Goal: Transaction & Acquisition: Purchase product/service

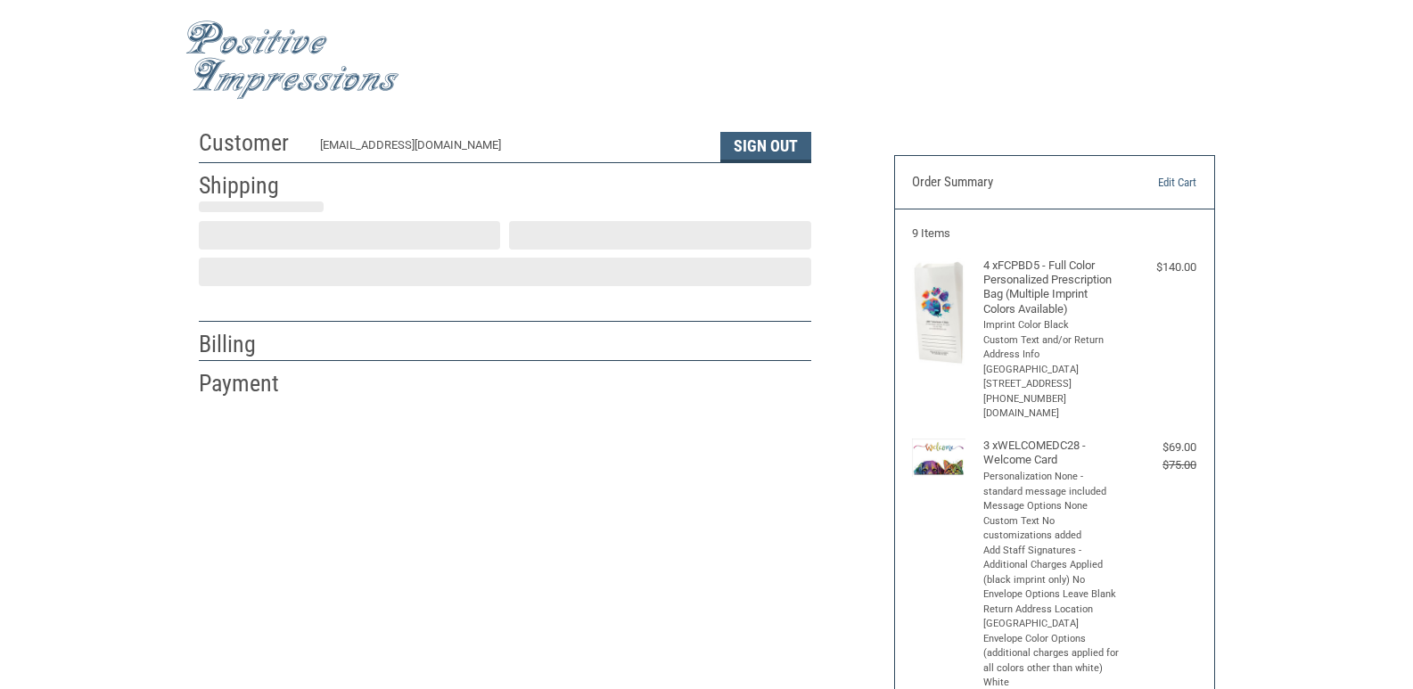
scroll to position [26, 0]
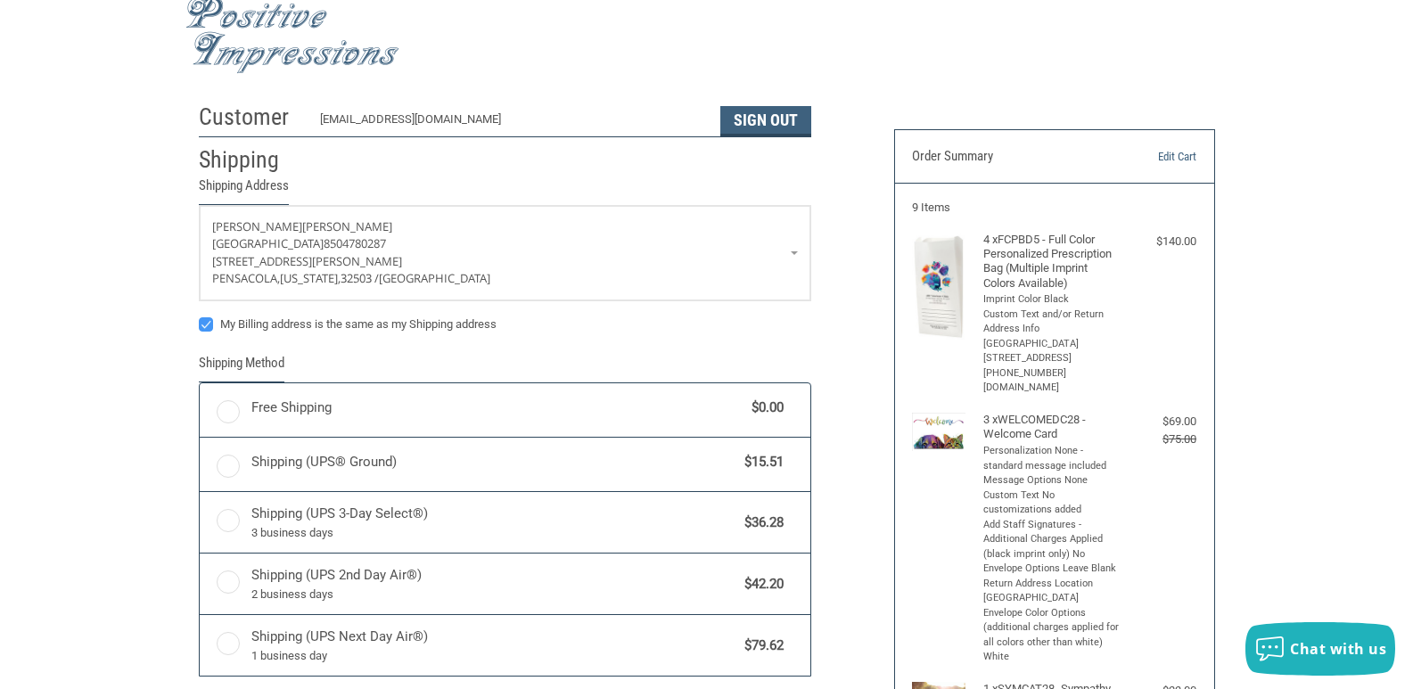
radio input "true"
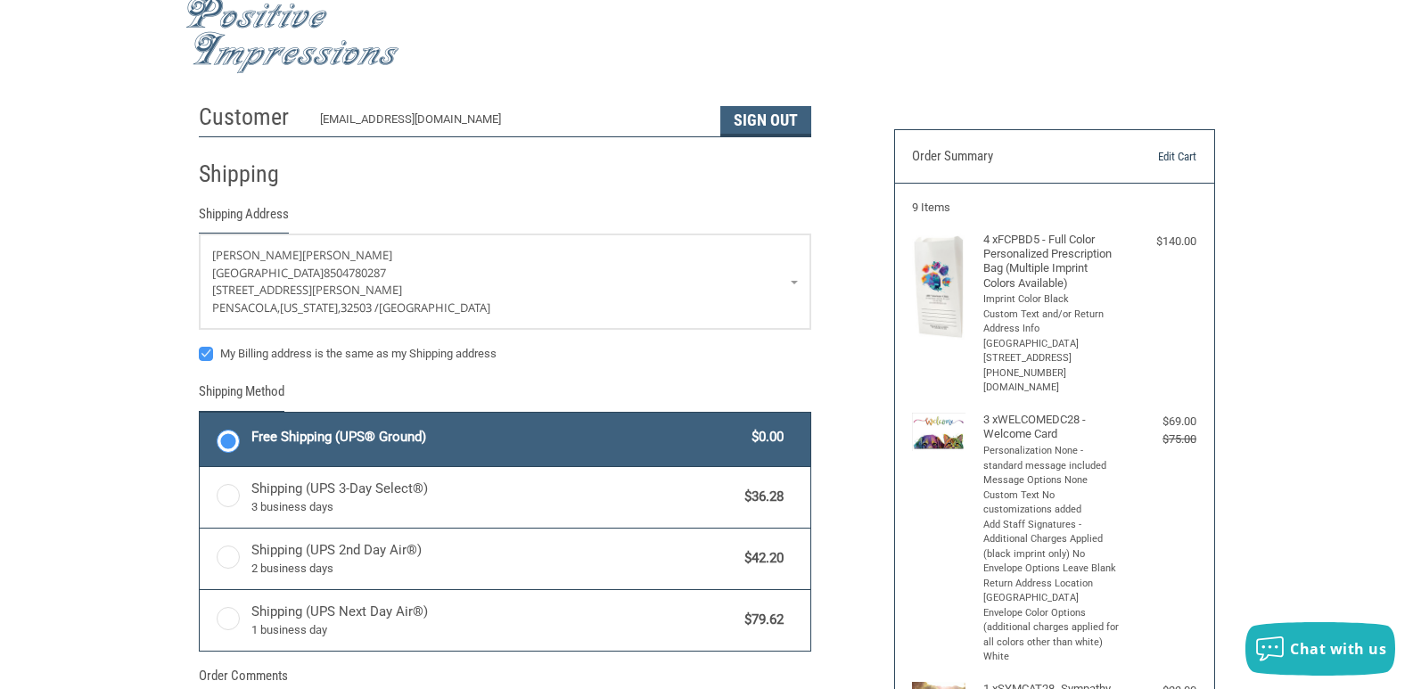
click at [1172, 157] on link "Edit Cart" at bounding box center [1151, 157] width 91 height 18
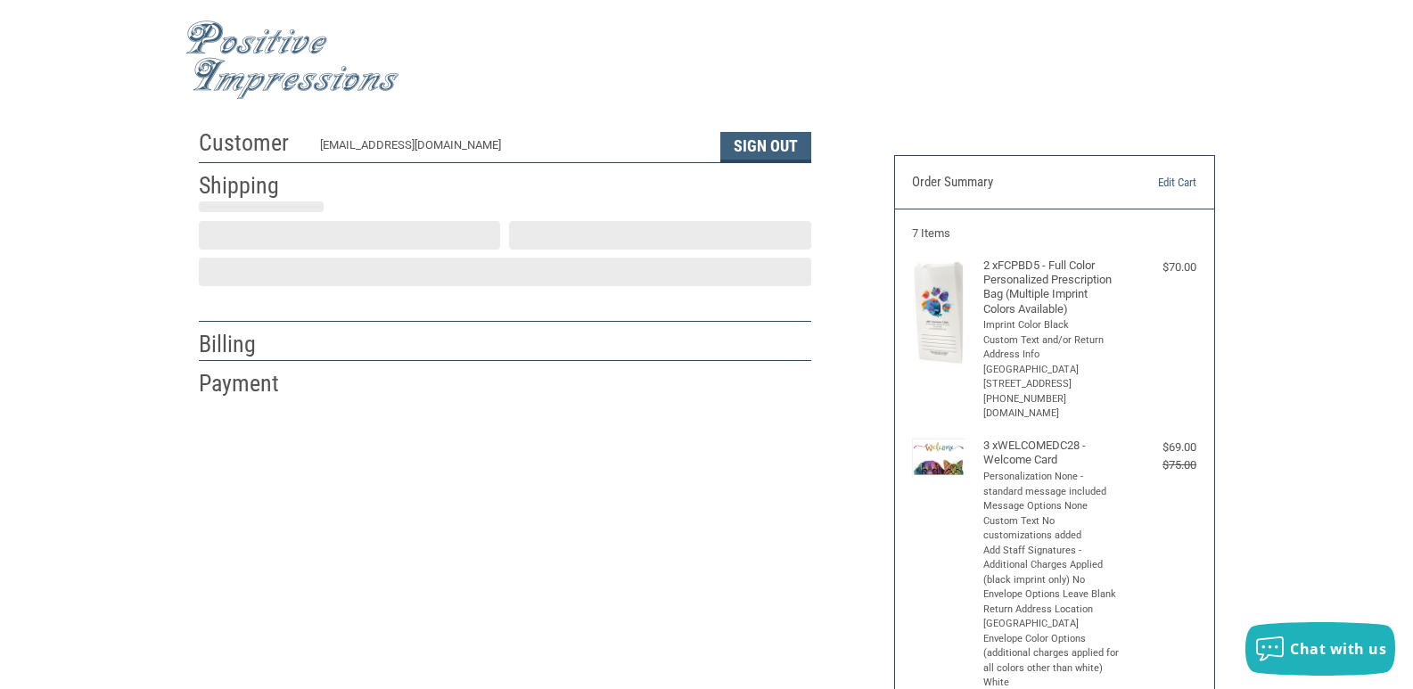
scroll to position [26, 0]
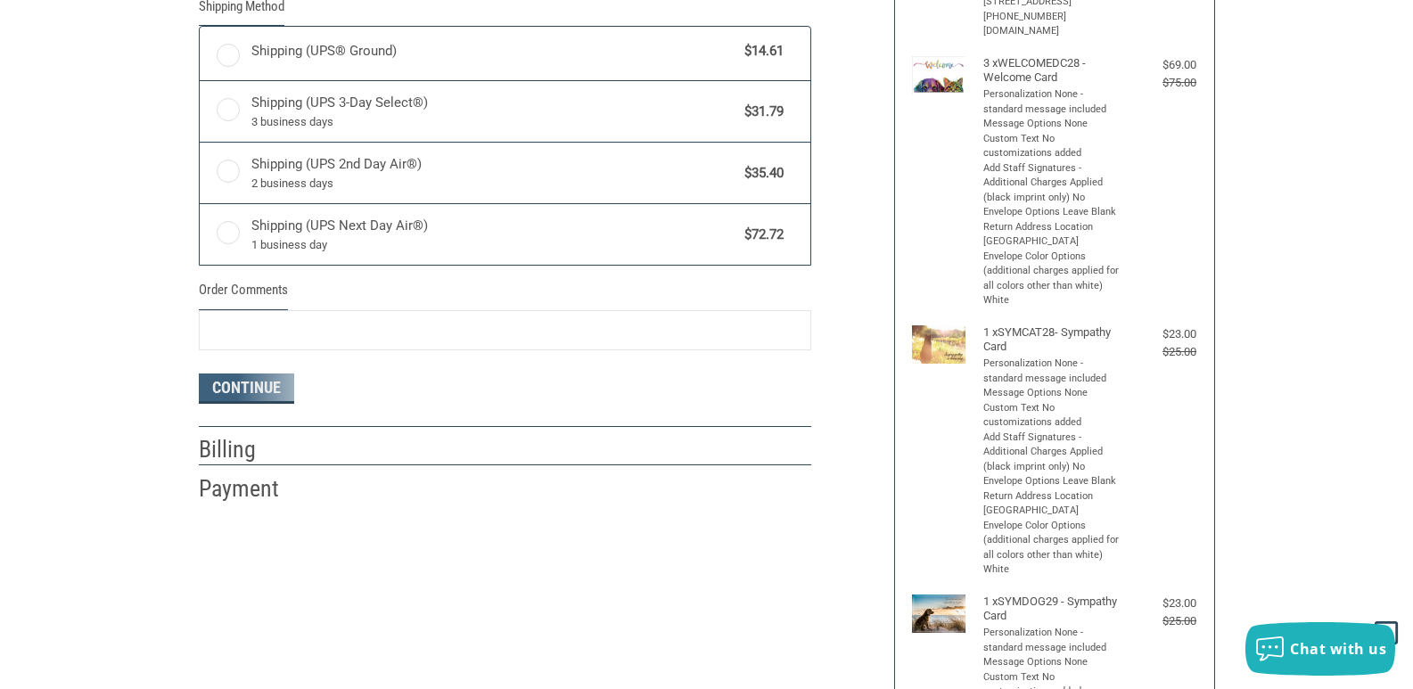
radio input "true"
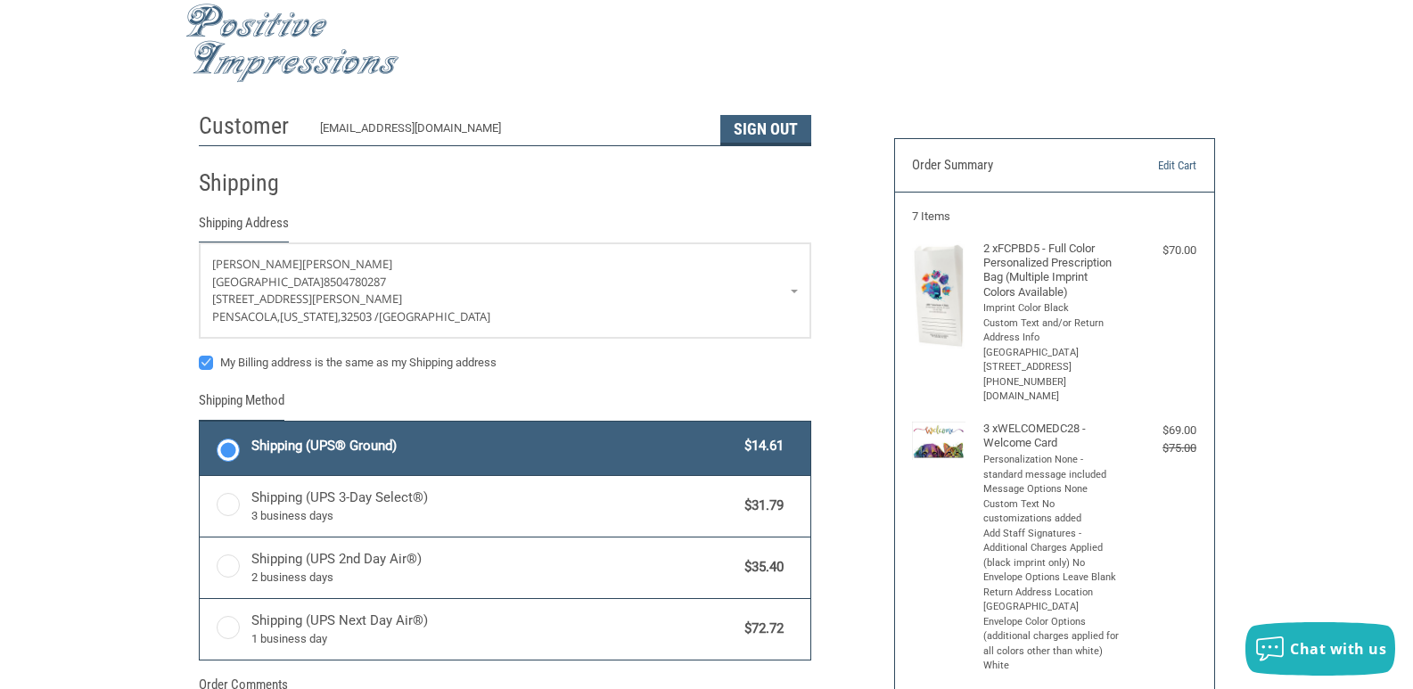
scroll to position [0, 0]
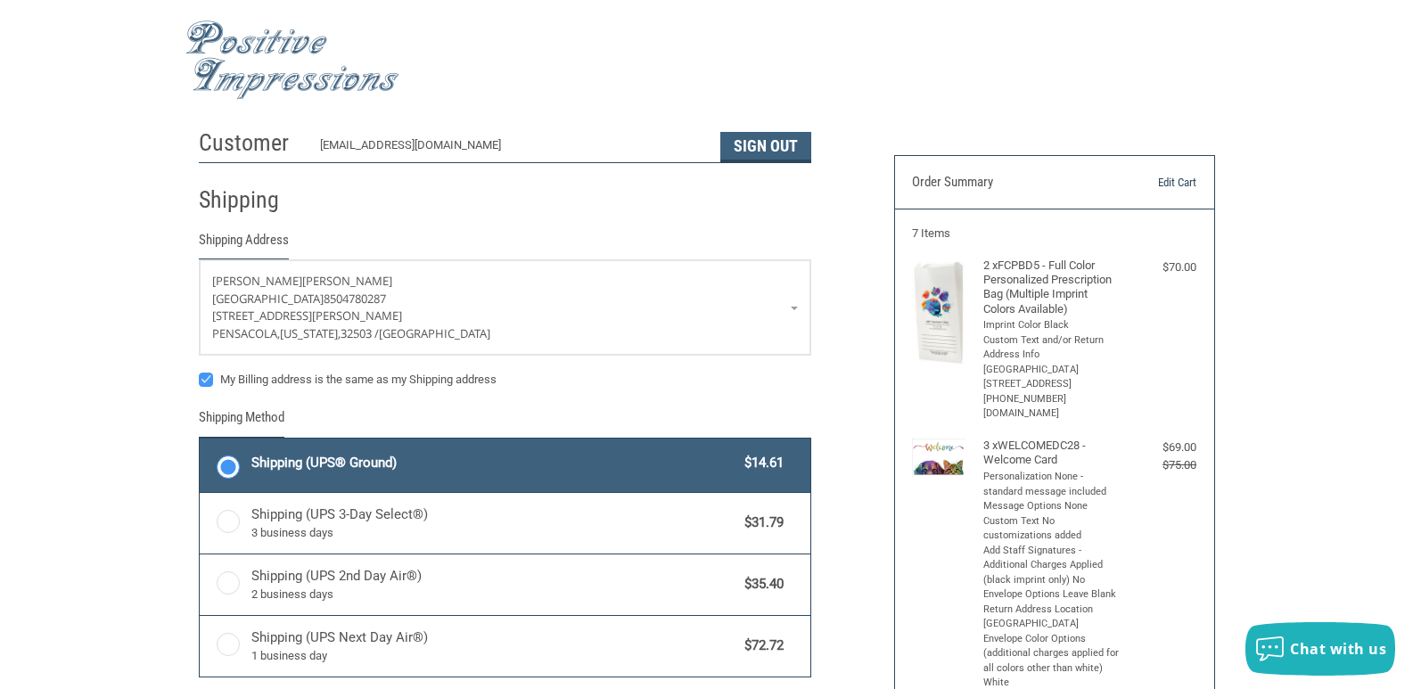
click at [1186, 180] on link "Edit Cart" at bounding box center [1151, 183] width 91 height 18
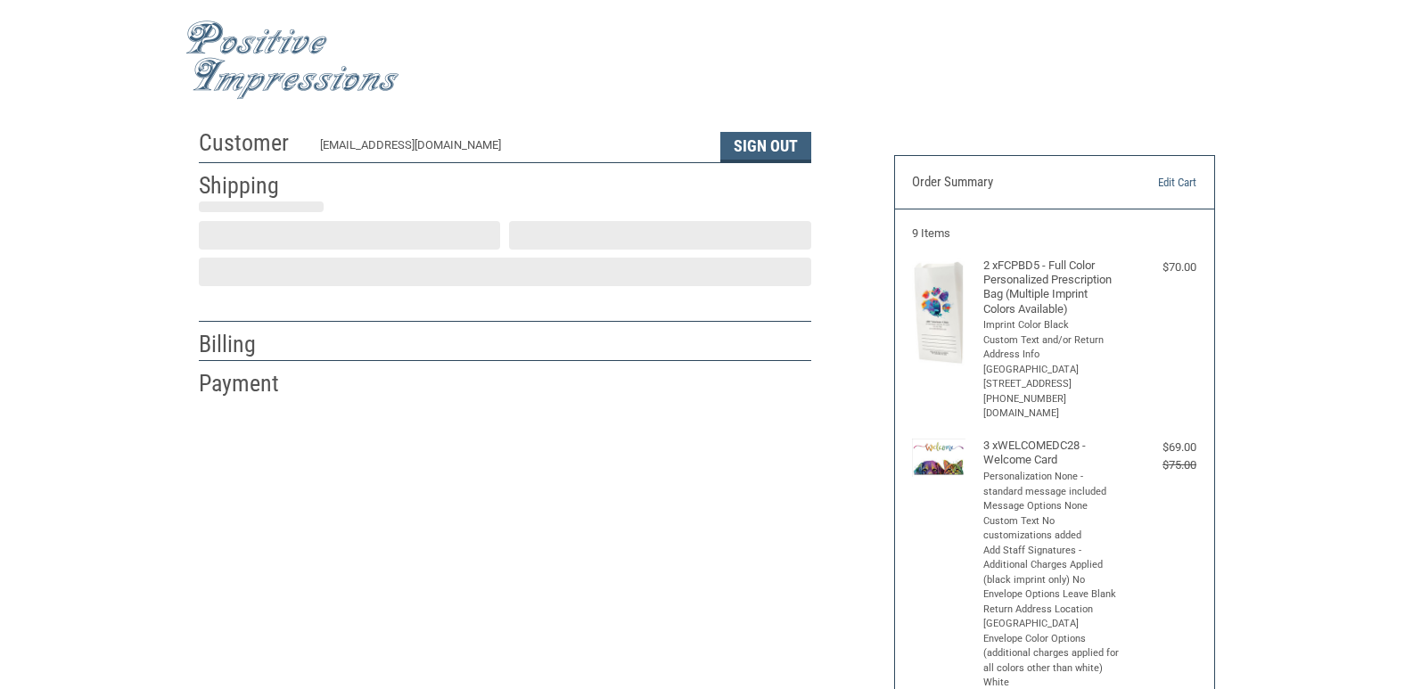
scroll to position [26, 0]
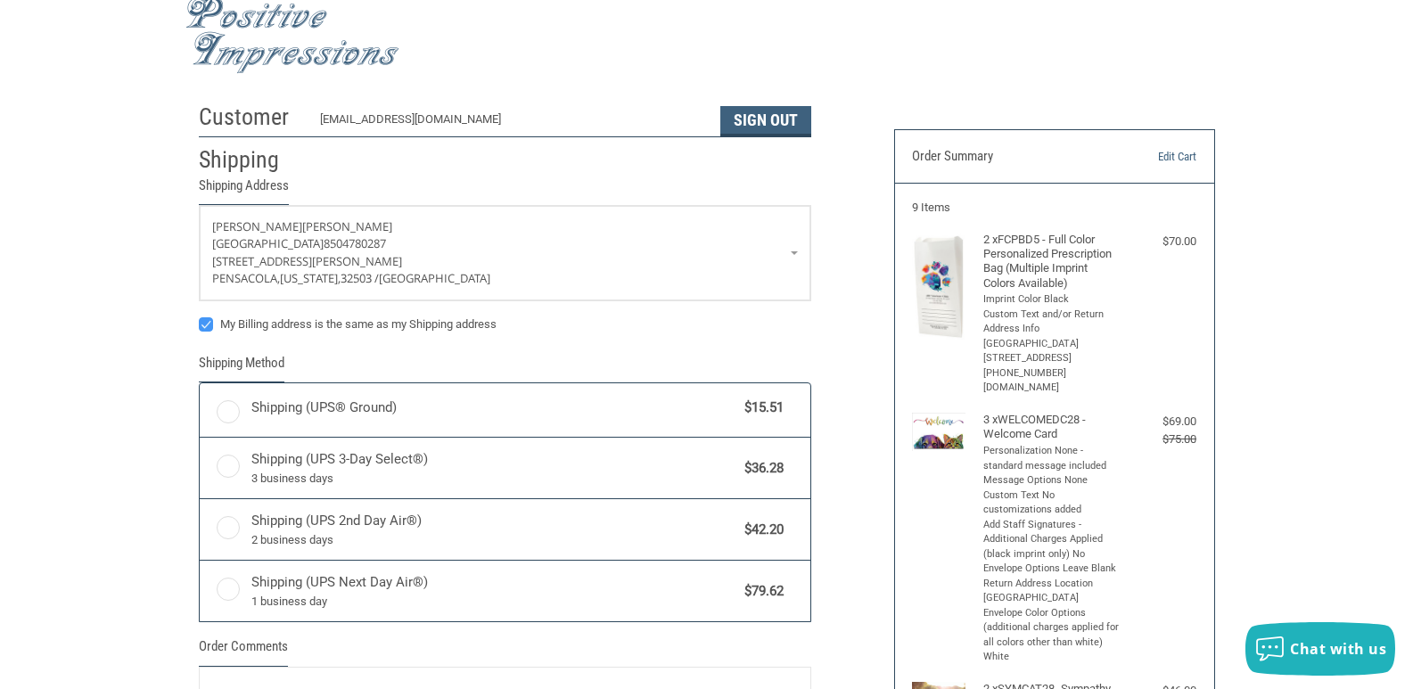
radio input "true"
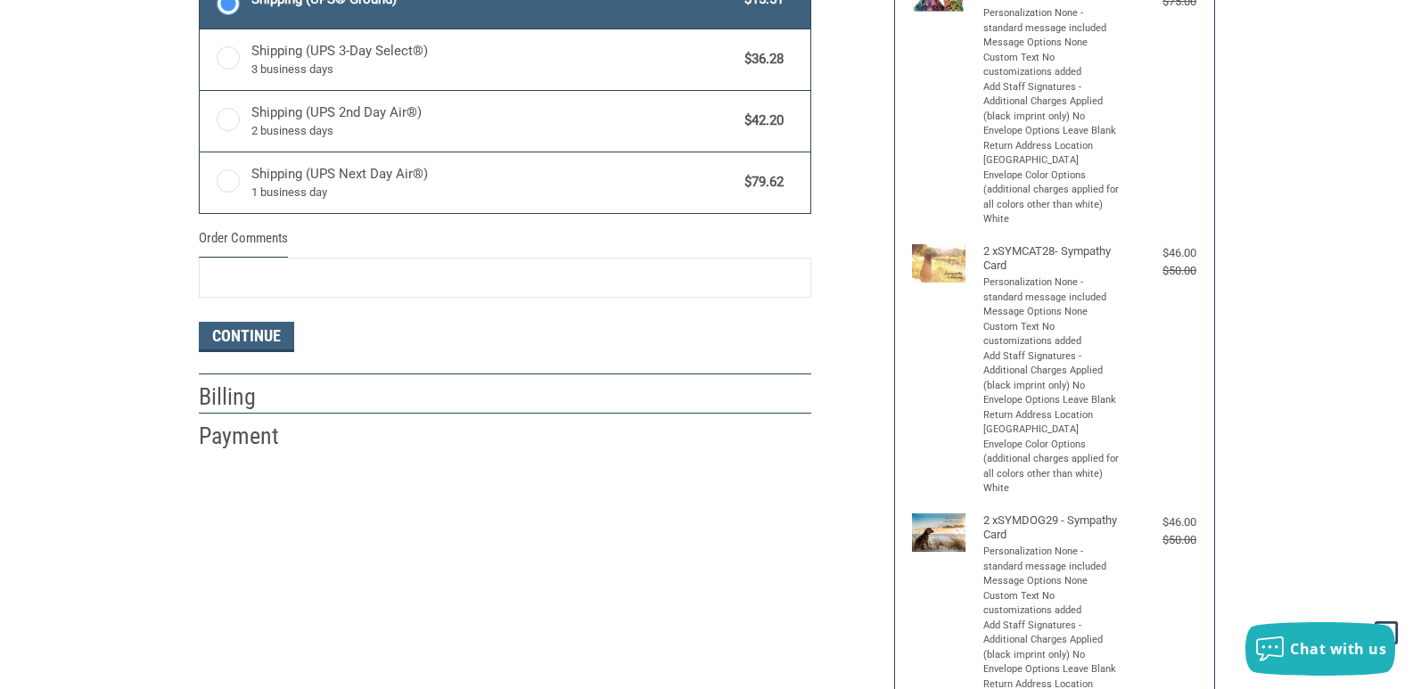
scroll to position [472, 0]
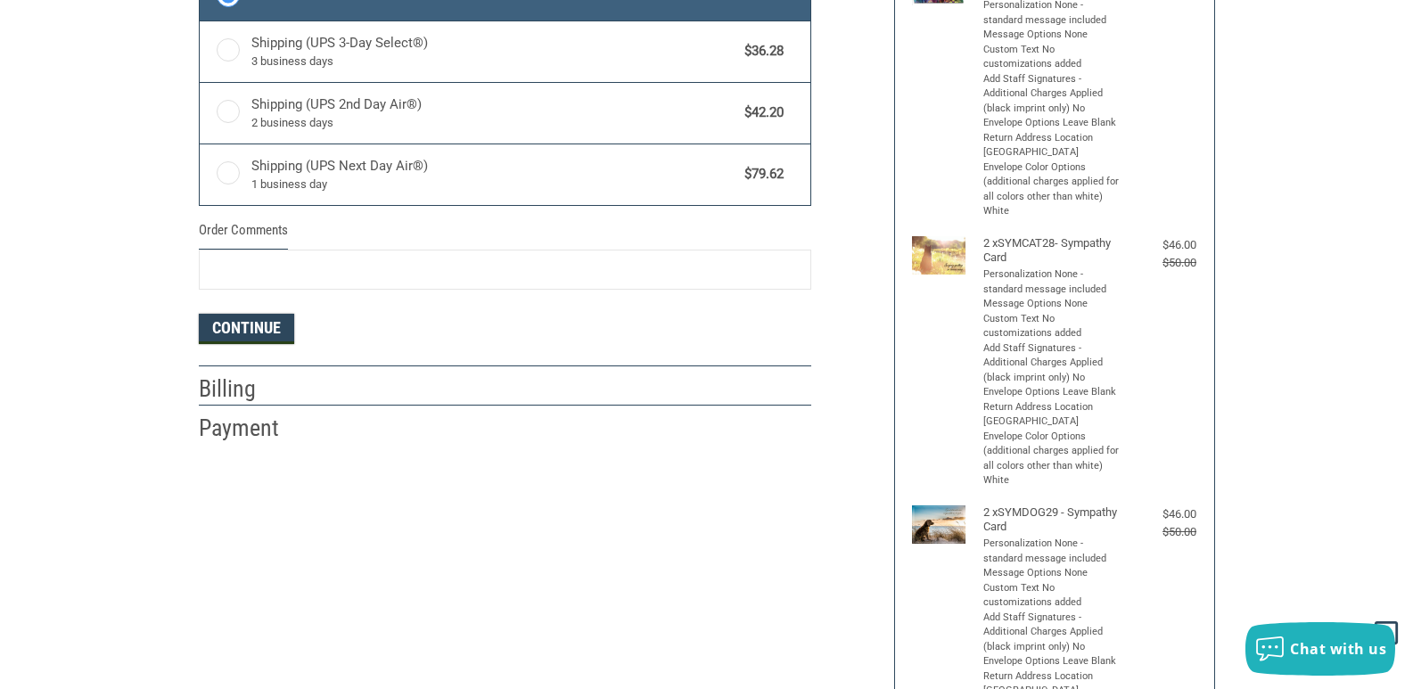
click at [245, 323] on button "Continue" at bounding box center [246, 329] width 95 height 30
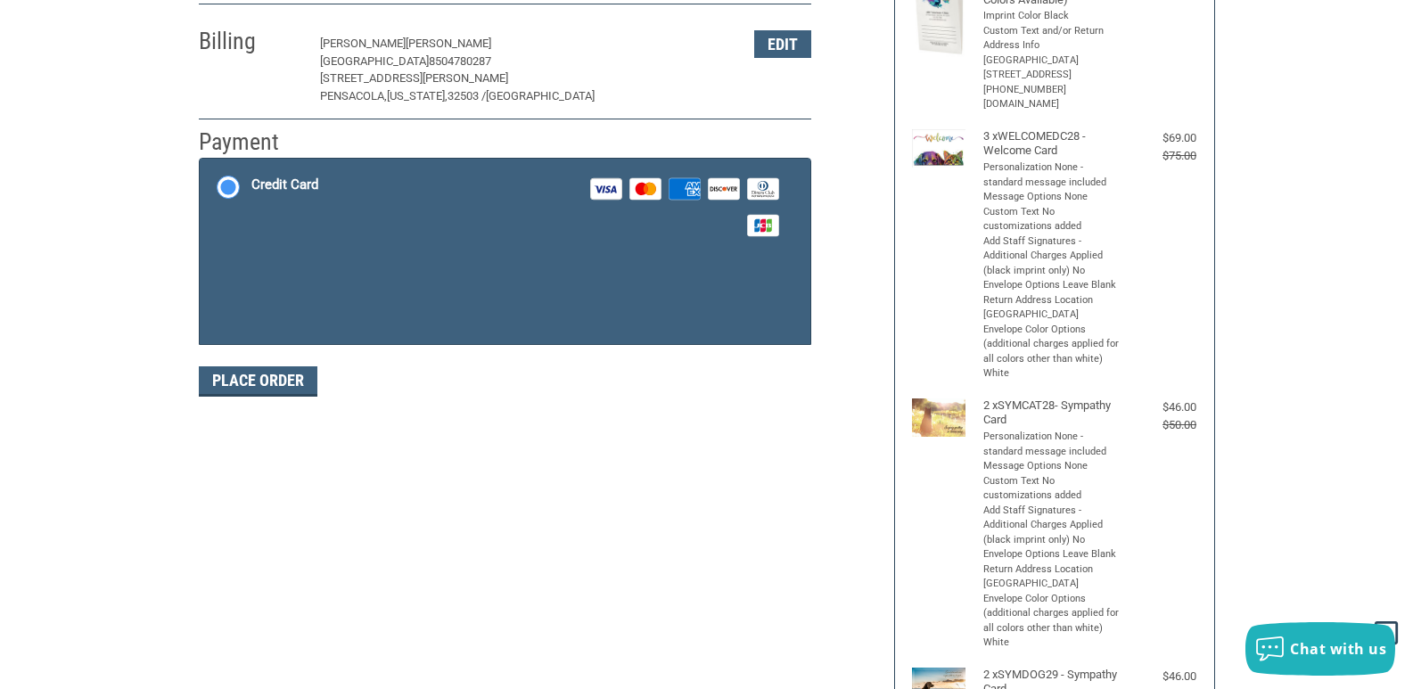
scroll to position [292, 0]
